Goal: Find specific page/section: Find specific page/section

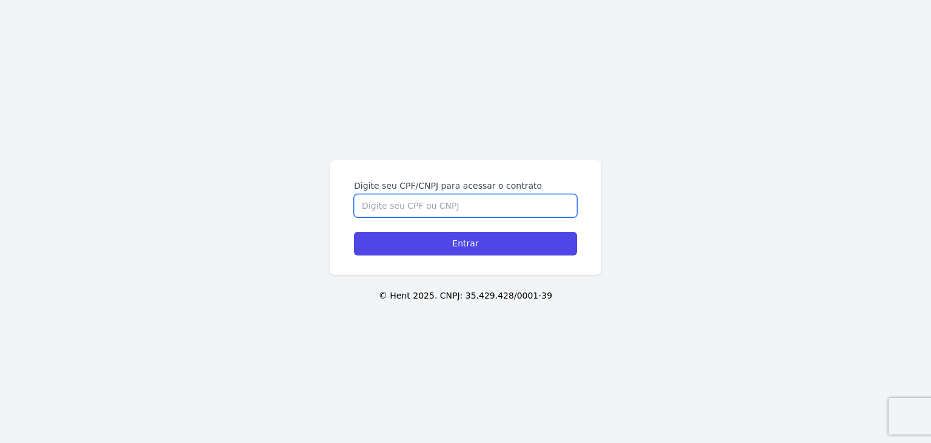
click at [529, 204] on input "Digite seu CPF/CNPJ para acessar o contrato" at bounding box center [465, 205] width 223 height 23
paste input "222.833.108-22"
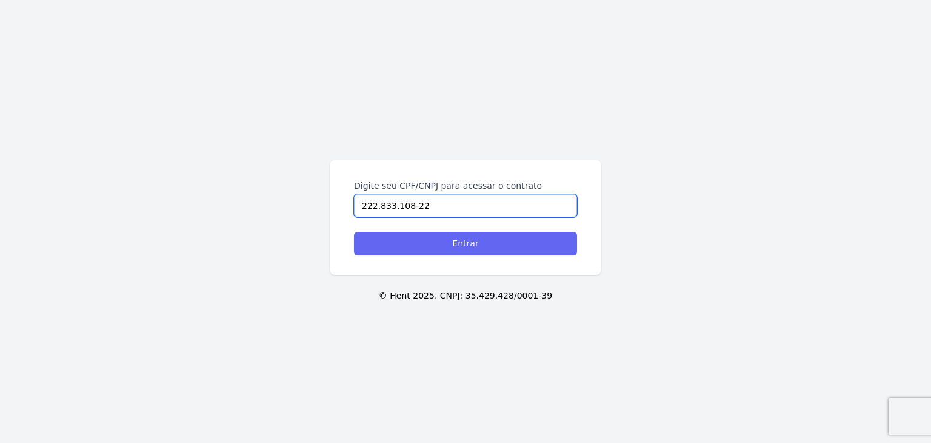
type input "222.833.108-22"
click at [521, 252] on input "Entrar" at bounding box center [465, 244] width 223 height 24
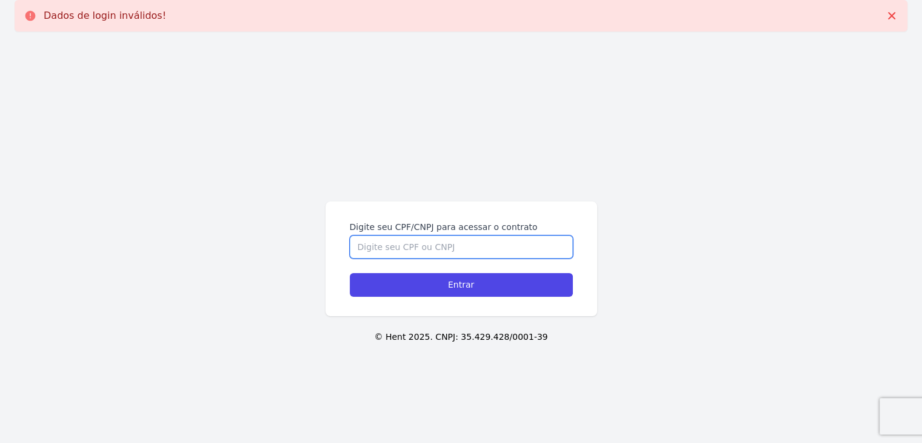
click at [519, 250] on input "Digite seu CPF/CNPJ para acessar o contrato" at bounding box center [461, 246] width 223 height 23
paste input "222.833.108-22"
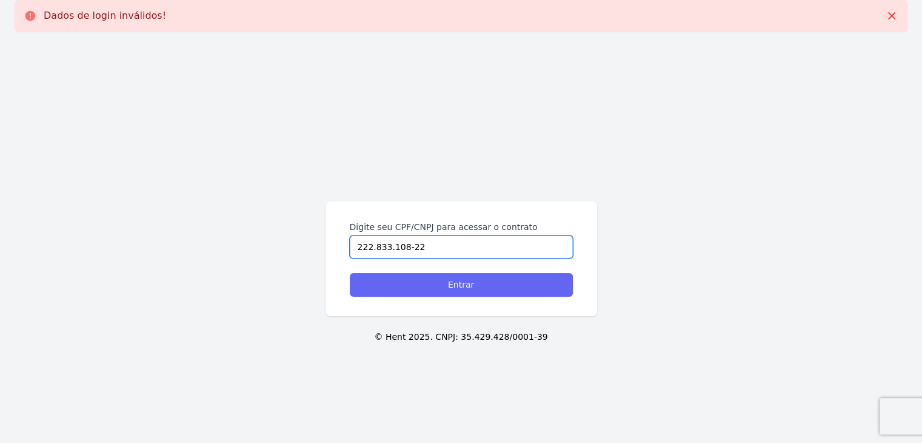
type input "222.833.108-22"
click at [523, 291] on input "Entrar" at bounding box center [461, 285] width 223 height 24
